Goal: Use online tool/utility: Utilize a website feature to perform a specific function

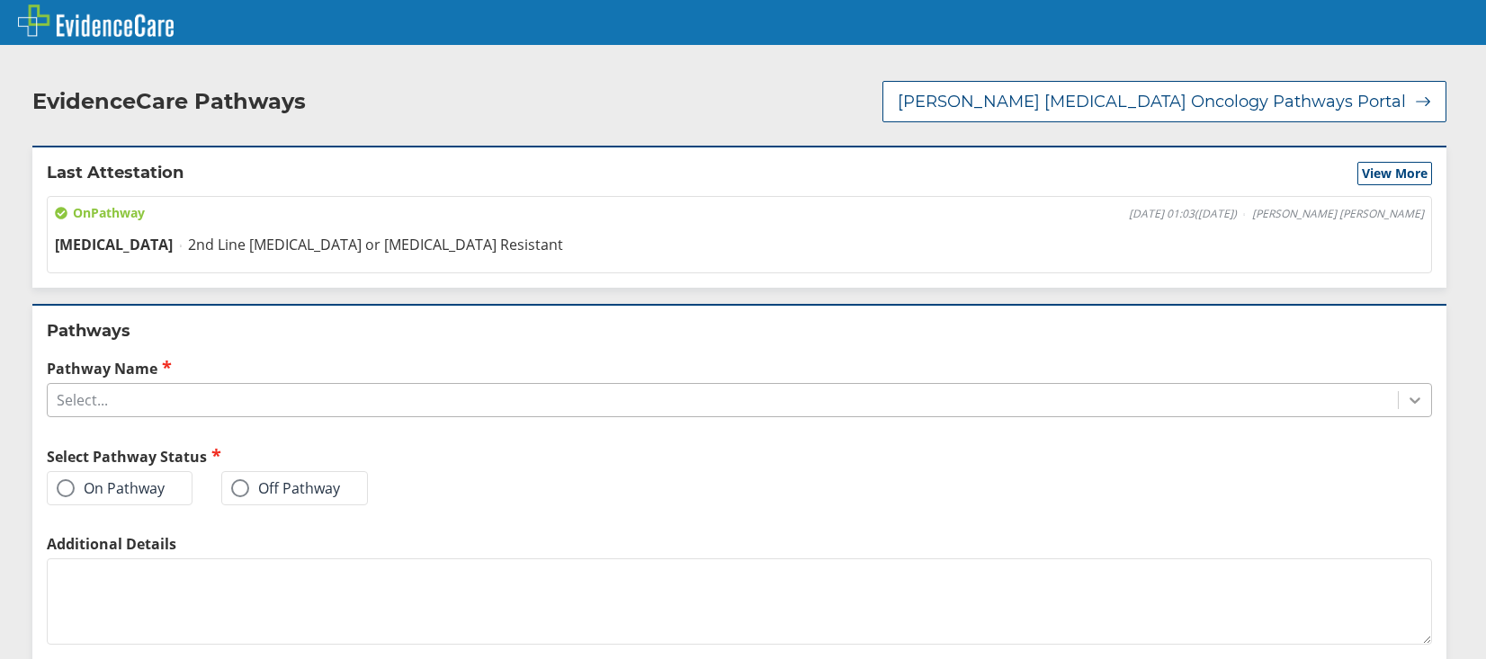
click at [1409, 398] on icon at bounding box center [1414, 401] width 11 height 6
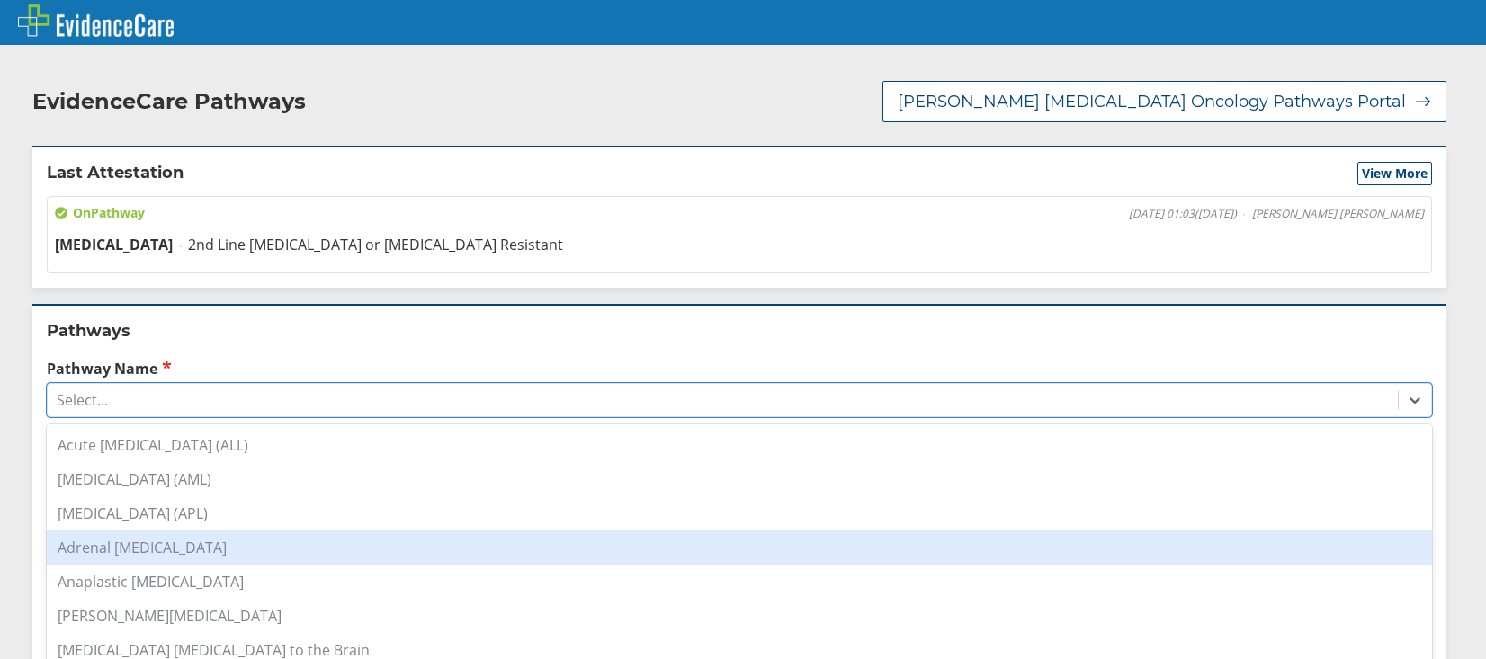
scroll to position [360, 0]
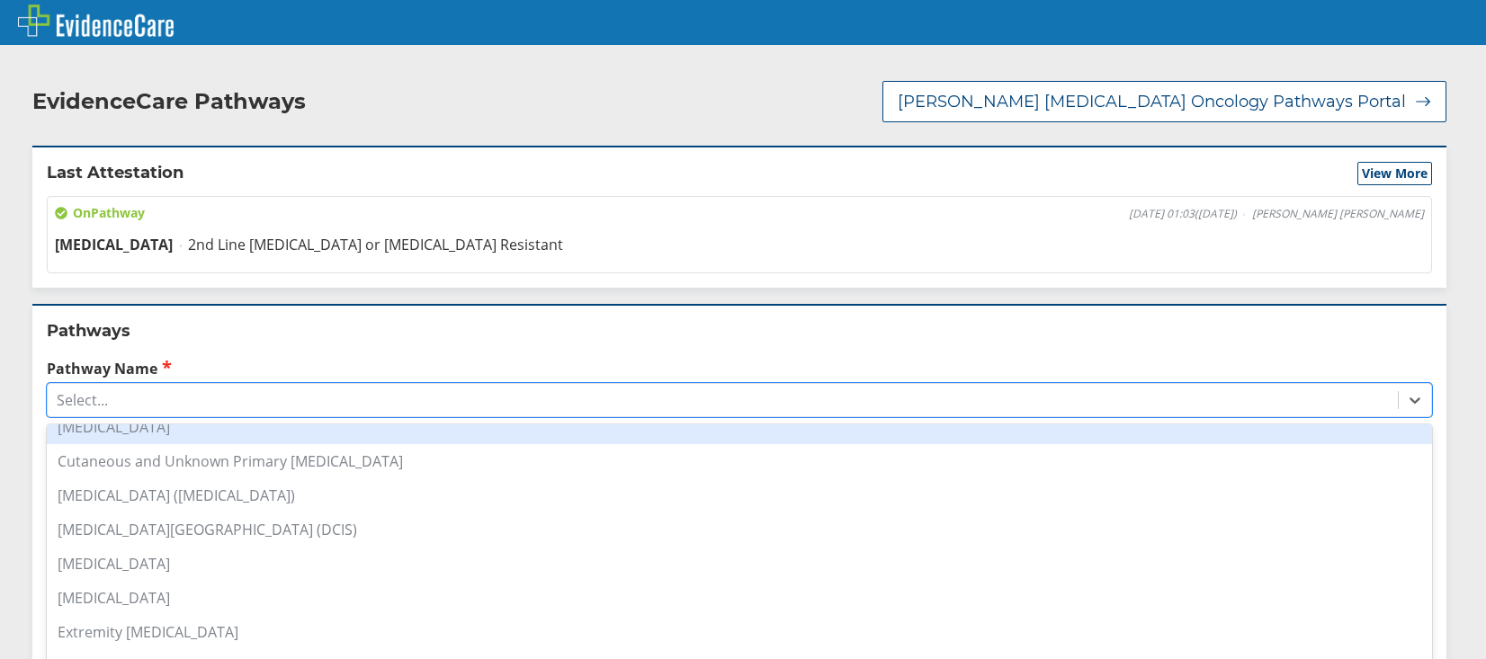
click at [102, 415] on div "[MEDICAL_DATA]" at bounding box center [739, 427] width 1385 height 34
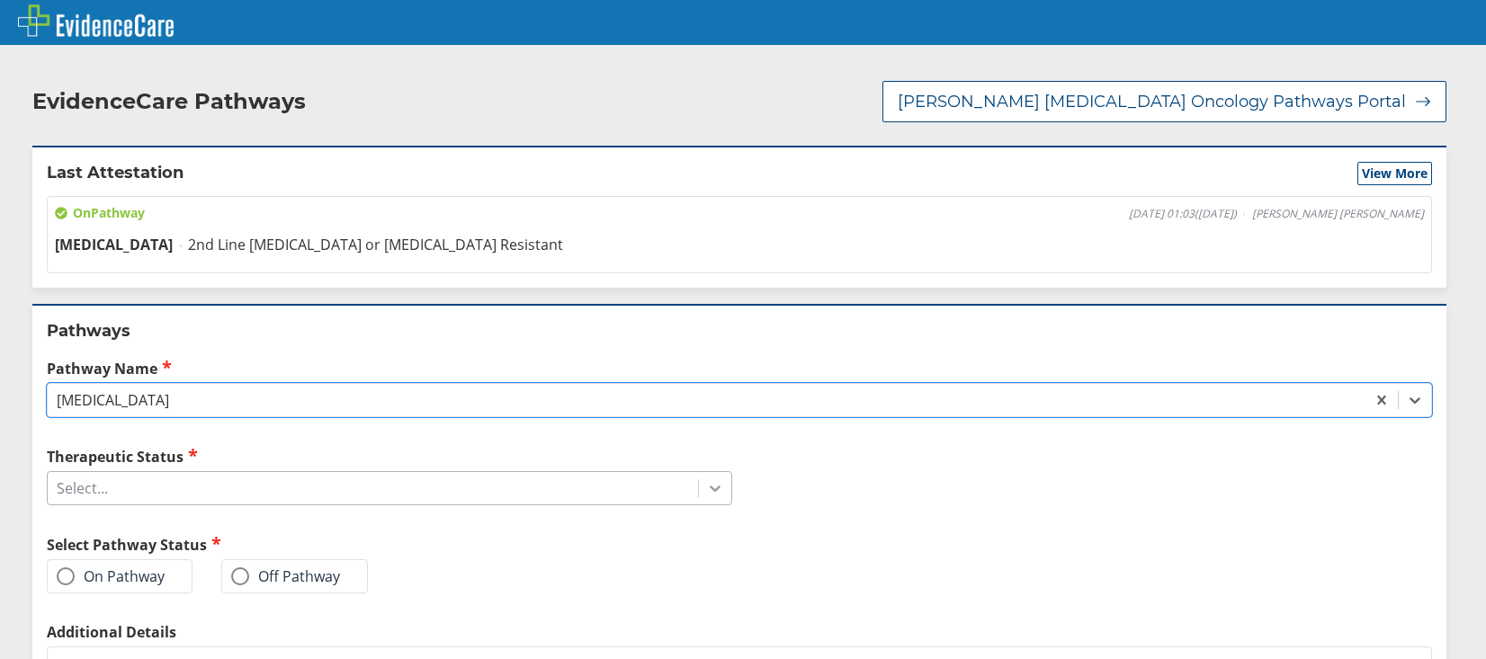
click at [709, 479] on icon at bounding box center [715, 488] width 18 height 18
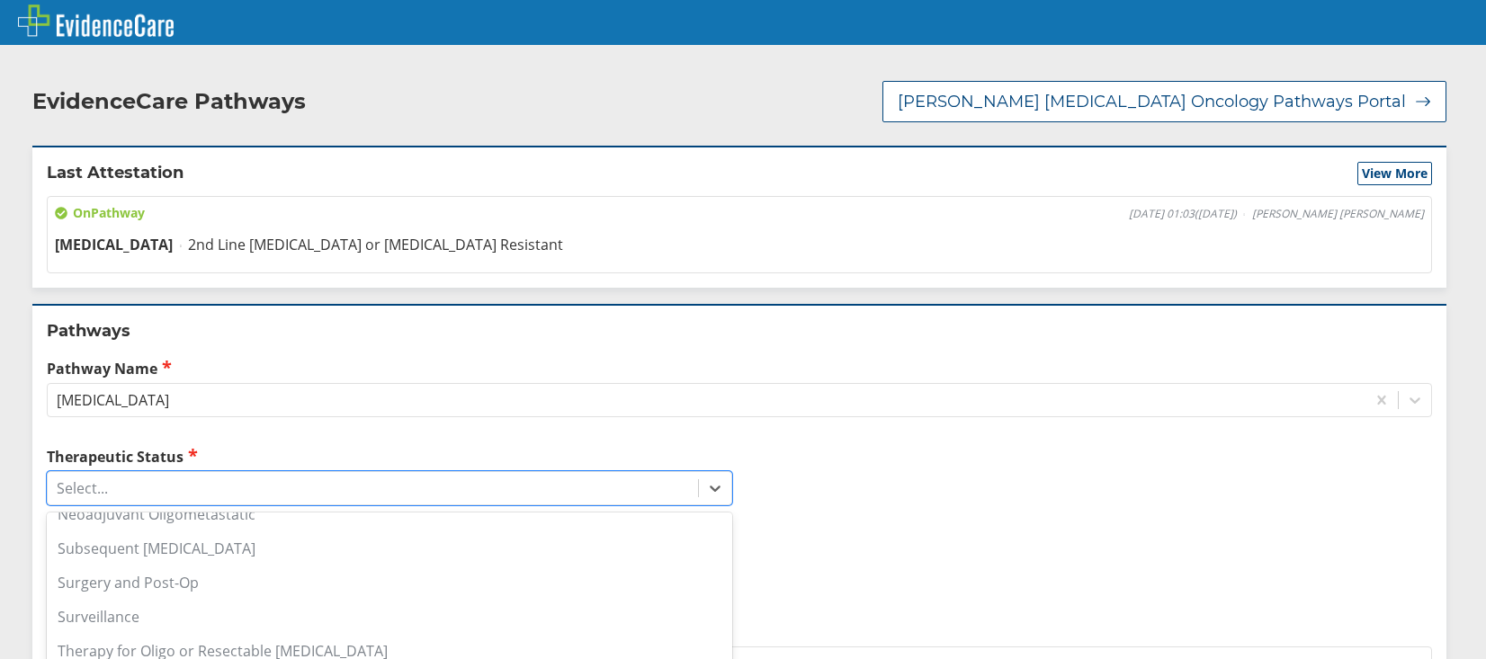
scroll to position [0, 0]
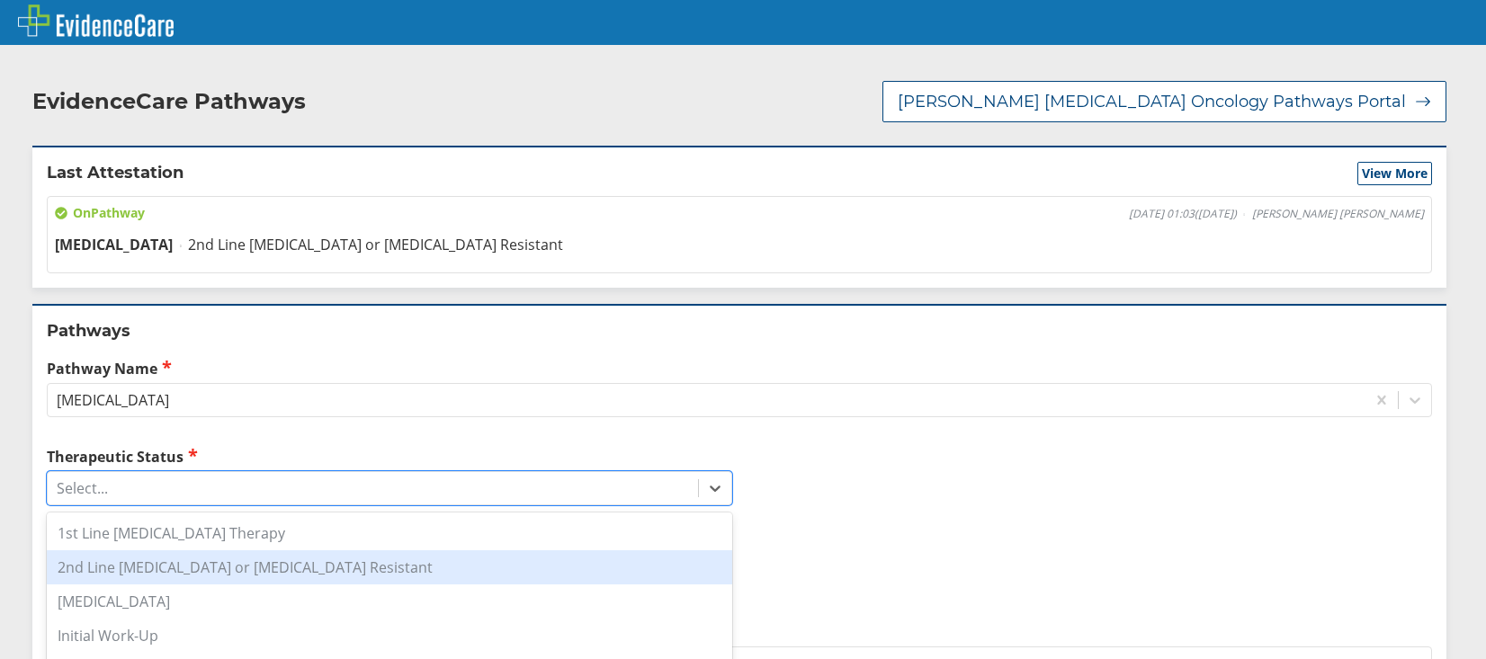
click at [251, 550] on div "2nd Line [MEDICAL_DATA] or [MEDICAL_DATA] Resistant" at bounding box center [389, 567] width 685 height 34
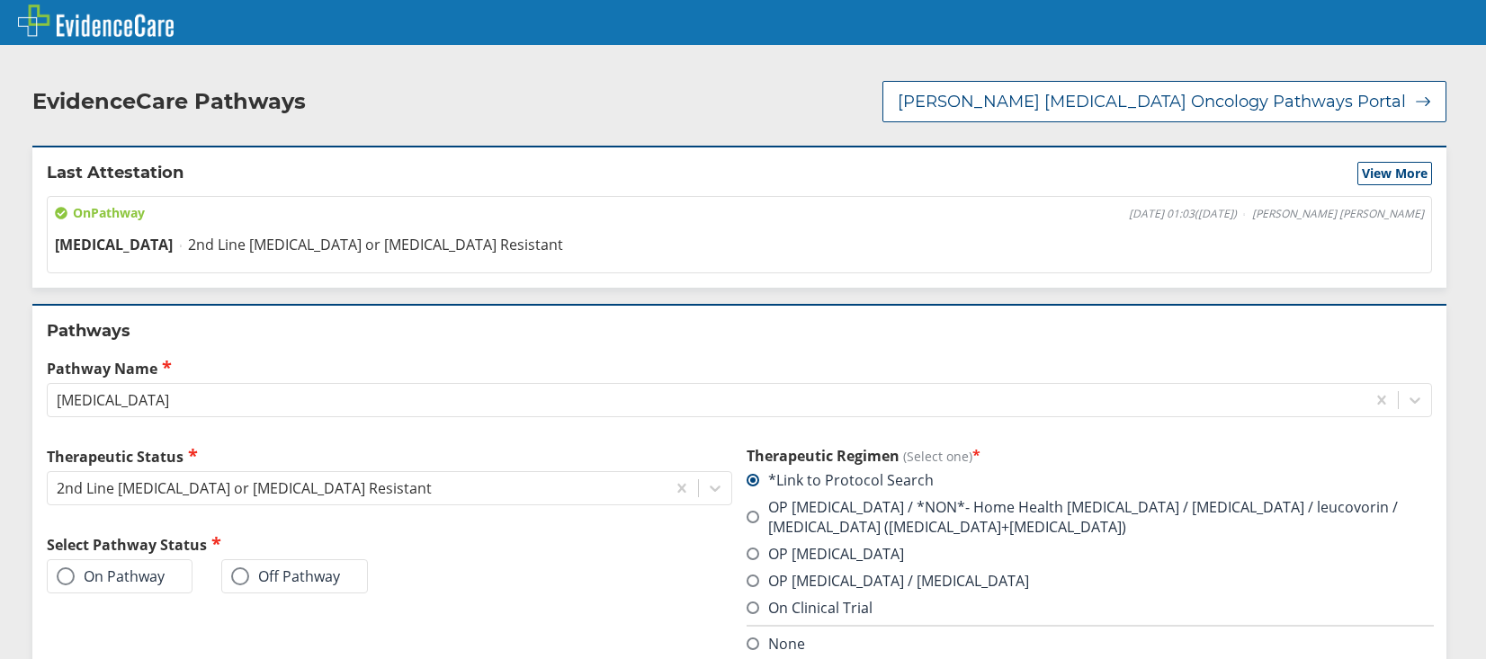
click at [74, 567] on label "On Pathway" at bounding box center [111, 576] width 108 height 18
click at [0, 0] on input "On Pathway" at bounding box center [0, 0] width 0 height 0
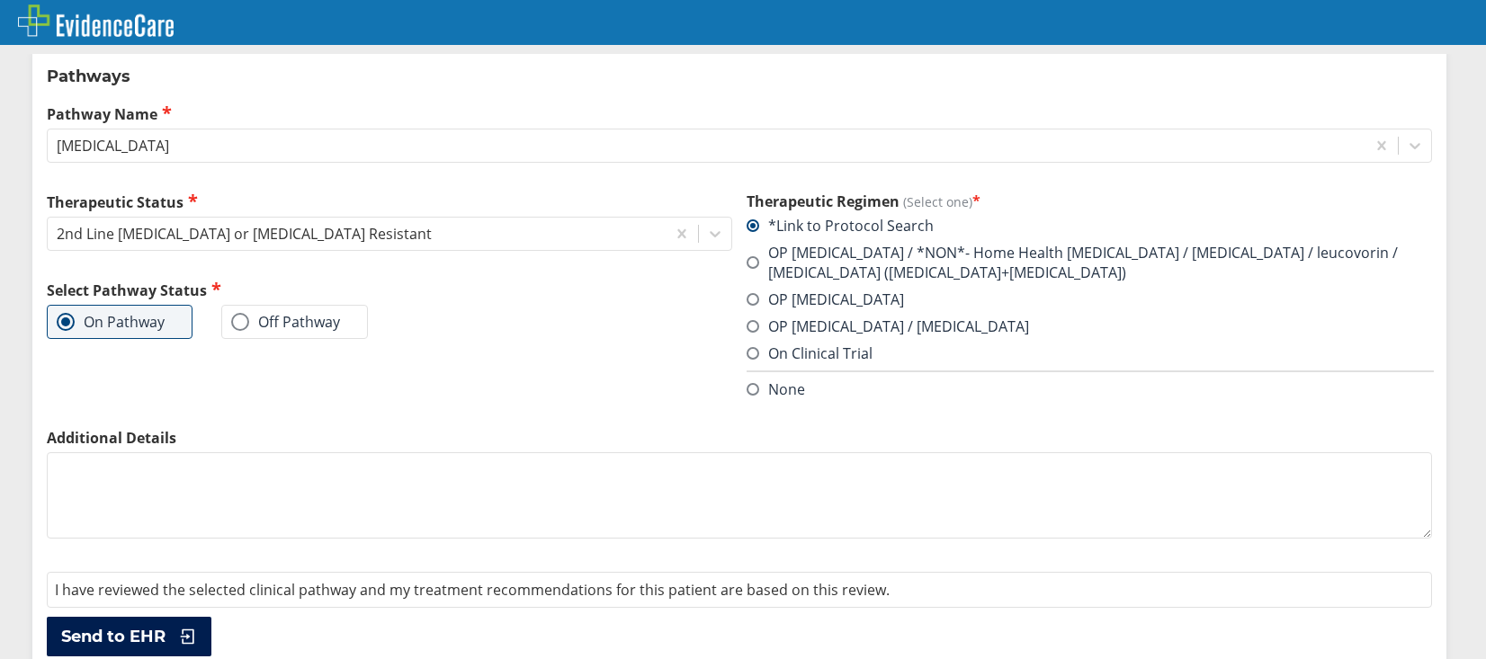
click at [126, 617] on button "Send to EHR" at bounding box center [129, 637] width 165 height 40
